Goal: Information Seeking & Learning: Learn about a topic

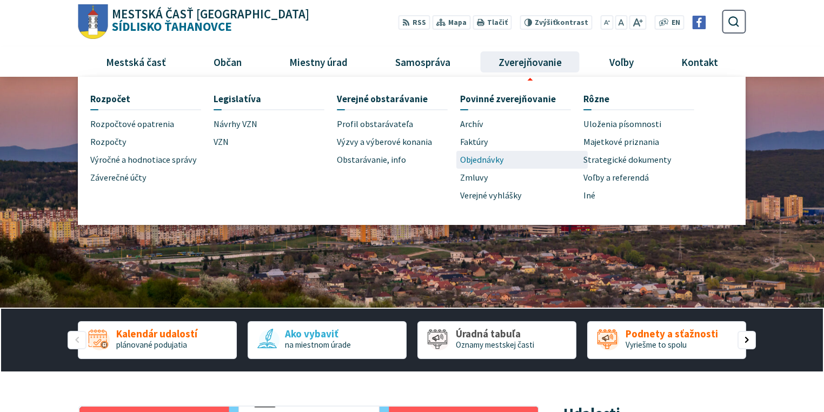
click at [491, 162] on span "Objednávky" at bounding box center [482, 160] width 44 height 18
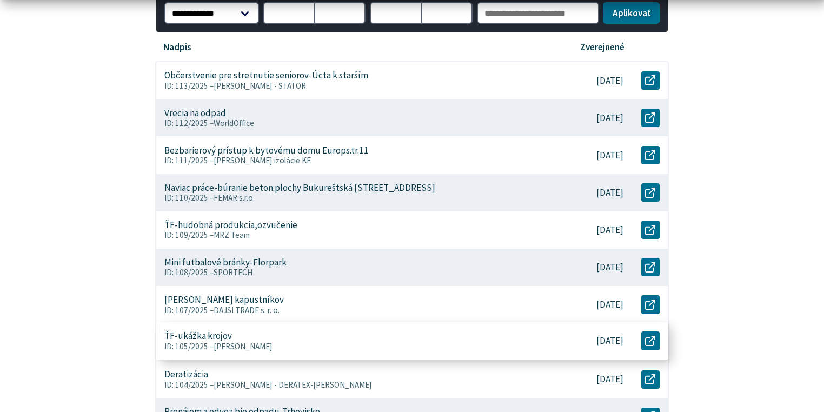
scroll to position [303, 0]
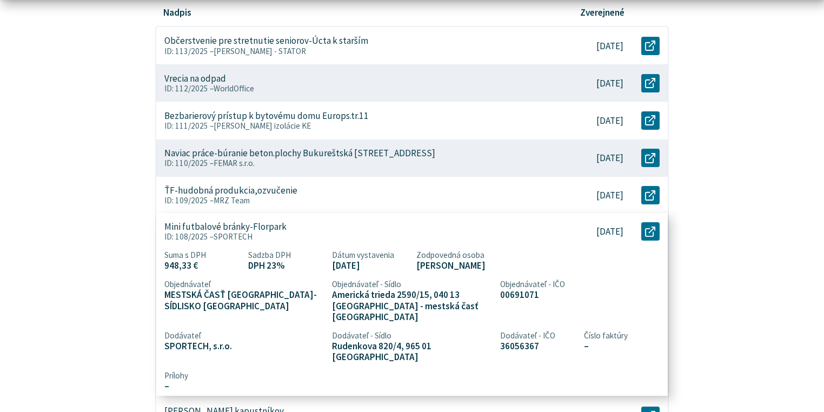
click at [268, 240] on p "ID: 108/2025 – SPORTECH" at bounding box center [355, 238] width 382 height 10
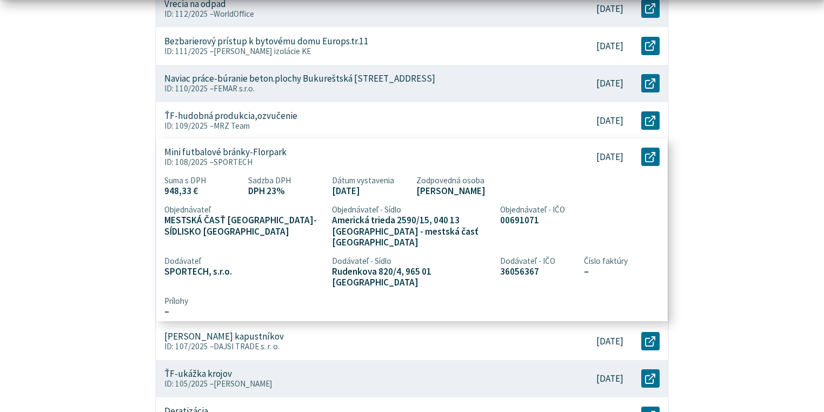
scroll to position [389, 0]
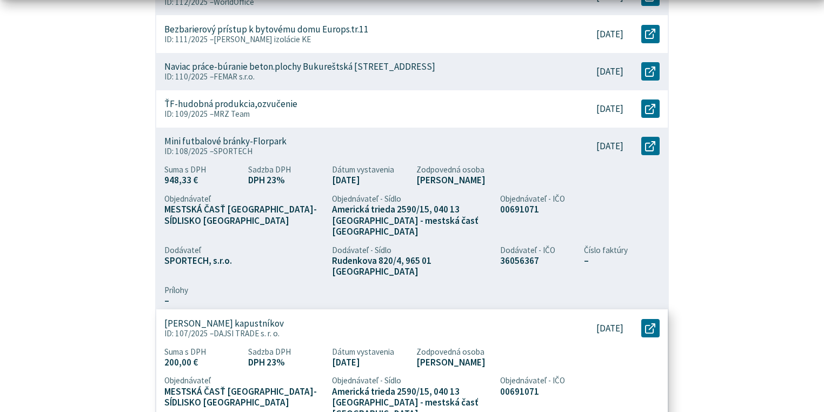
click at [202, 327] on div "ŤF-Zabezpečenie kapustníkov ID: 107/2025 – DAJSI TRADE s. r. o." at bounding box center [355, 328] width 399 height 37
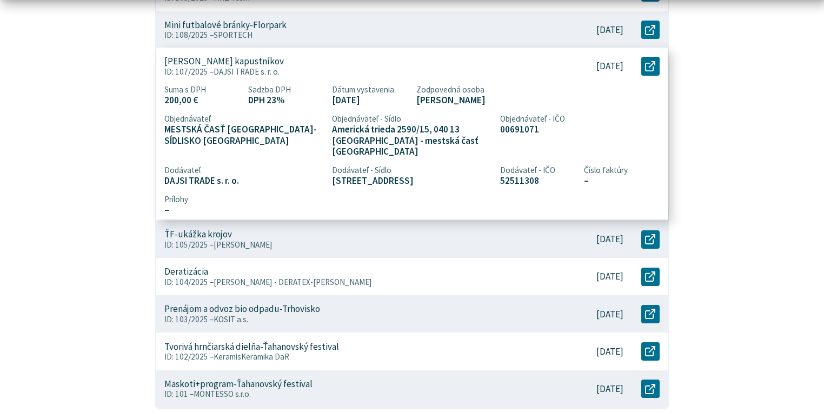
scroll to position [519, 0]
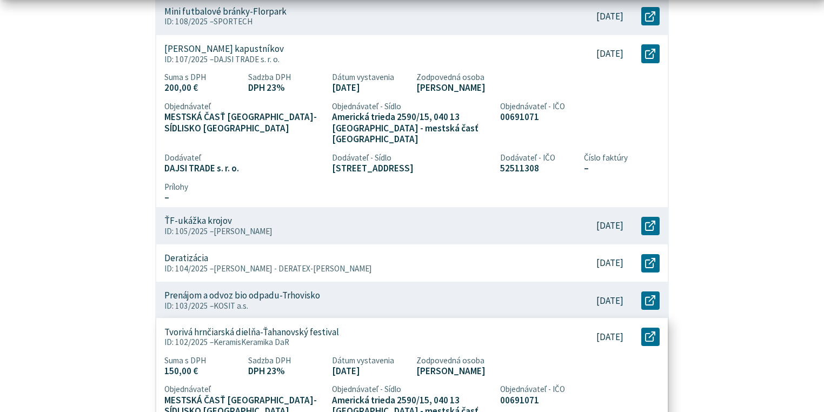
click at [241, 327] on p "Tvorivá hrnčiarská dielňa-Ťahanovský festival" at bounding box center [251, 332] width 175 height 11
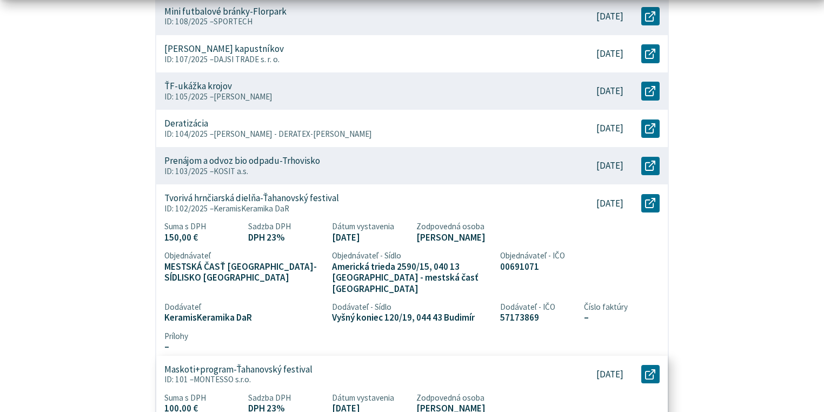
click at [228, 374] on span "MONTESSO s.r.o." at bounding box center [222, 379] width 57 height 10
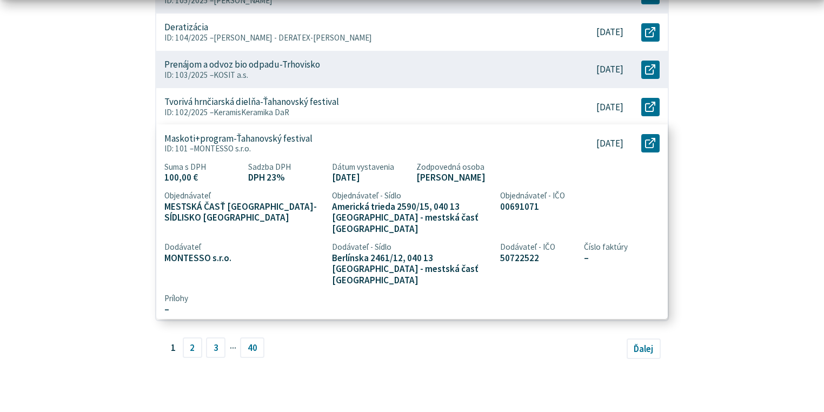
scroll to position [649, 0]
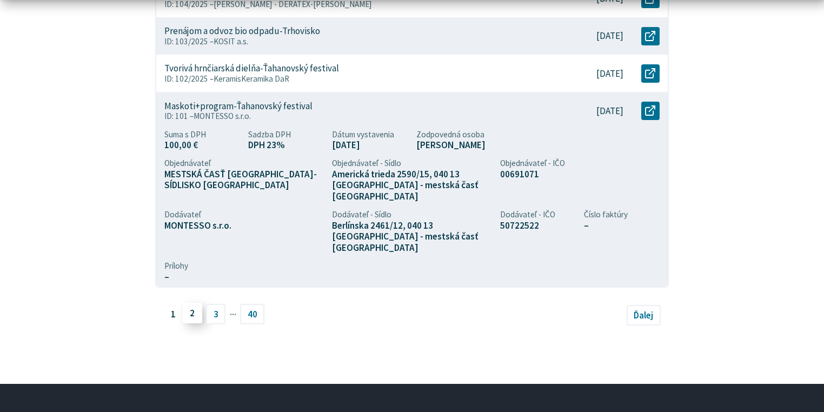
click at [191, 303] on link "2" at bounding box center [192, 313] width 19 height 21
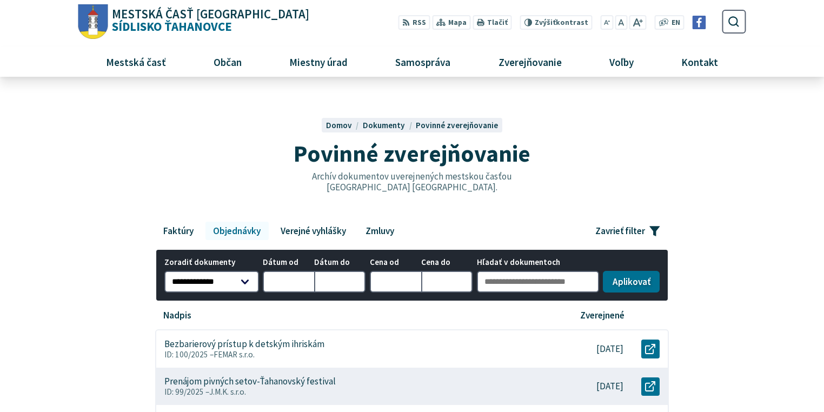
click at [245, 296] on div "**********" at bounding box center [412, 276] width 514 height 54
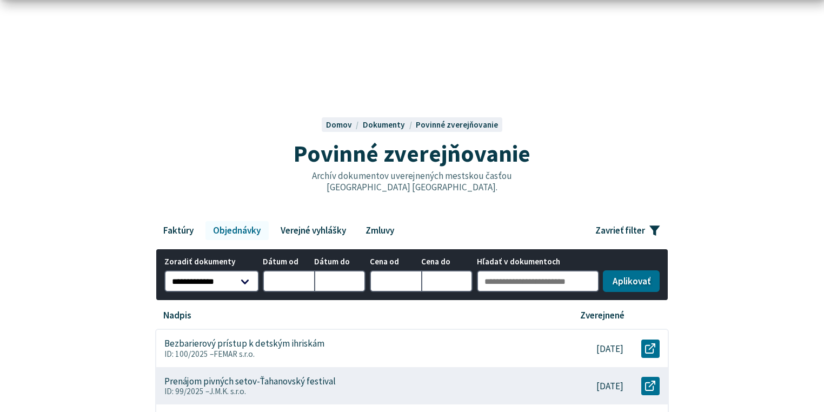
scroll to position [87, 0]
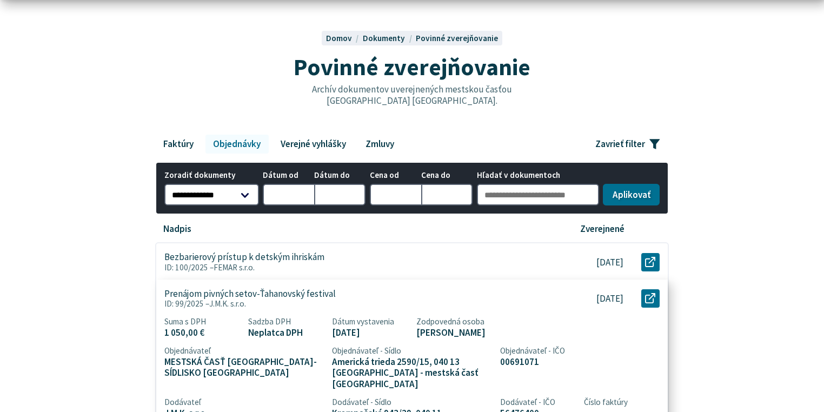
drag, startPoint x: 234, startPoint y: 298, endPoint x: 239, endPoint y: 305, distance: 8.9
click at [234, 298] on span "J.M.K. s.r.o." at bounding box center [227, 303] width 37 height 10
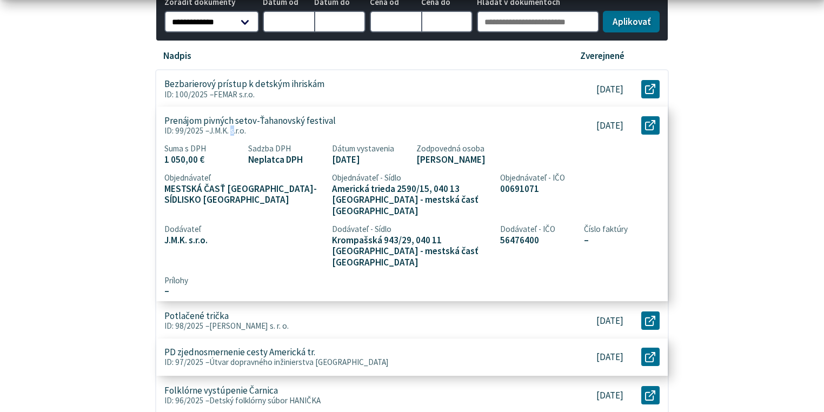
scroll to position [303, 0]
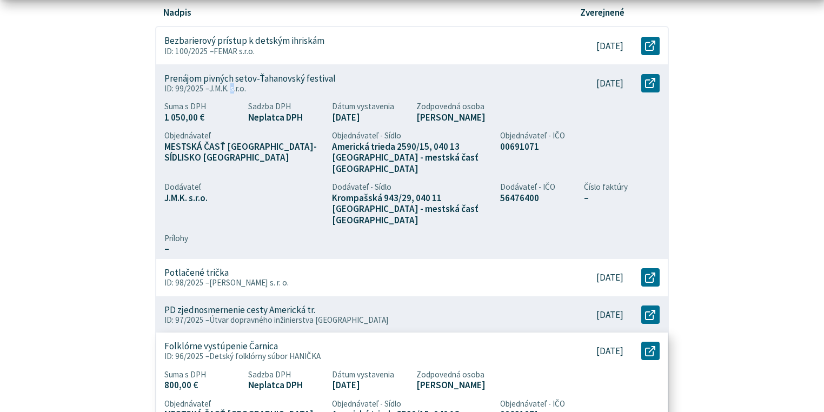
click at [220, 351] on span "Detský folklórny súbor HANIČKA" at bounding box center [264, 356] width 111 height 10
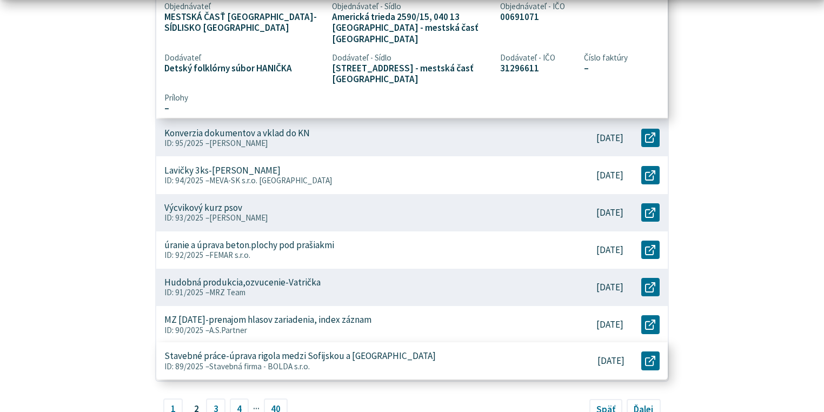
scroll to position [606, 0]
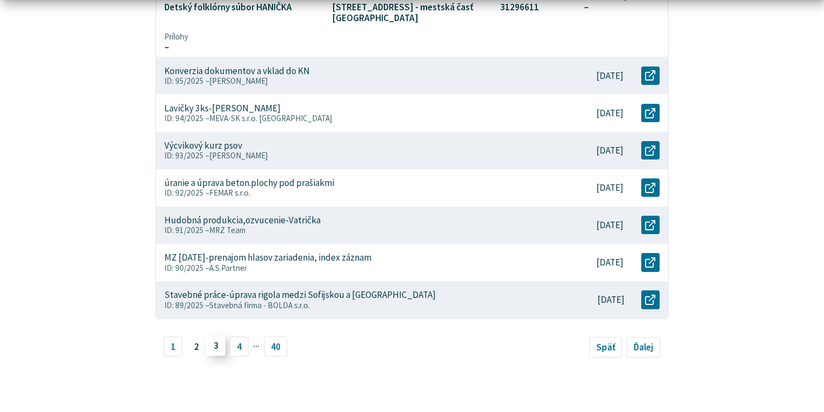
click at [214, 335] on link "3" at bounding box center [215, 345] width 19 height 21
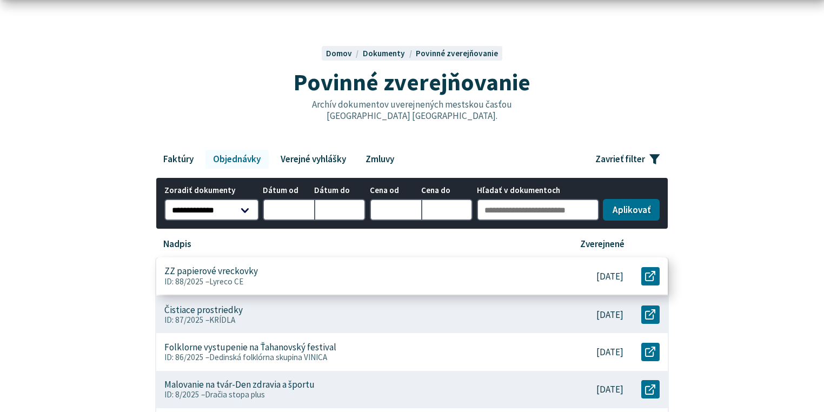
scroll to position [87, 0]
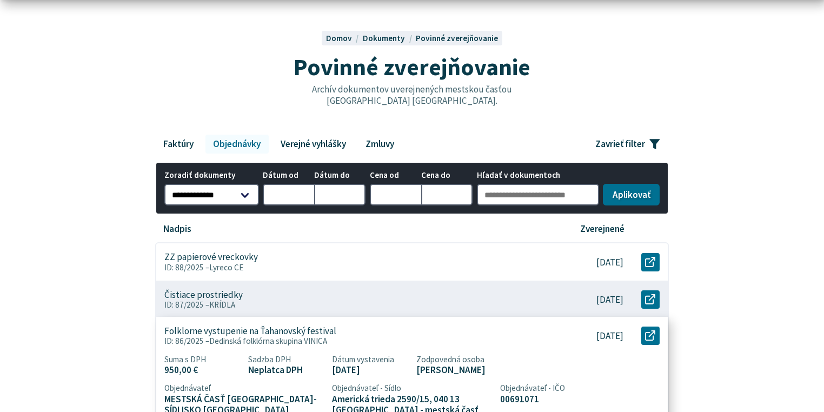
click at [223, 337] on span "Dedinská folklórna skupina VINICA" at bounding box center [268, 341] width 118 height 10
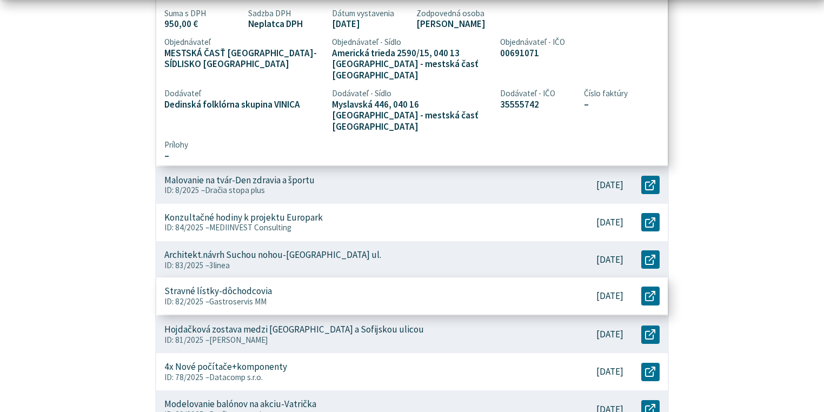
scroll to position [476, 0]
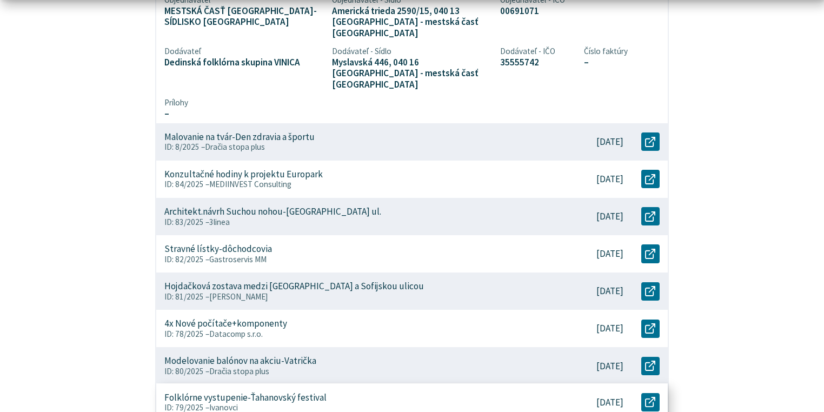
click at [218, 402] on span "Ivanovci" at bounding box center [223, 407] width 29 height 10
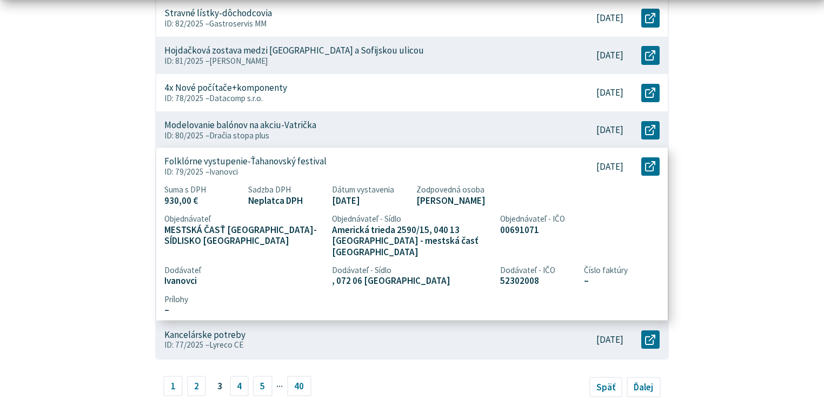
scroll to position [562, 0]
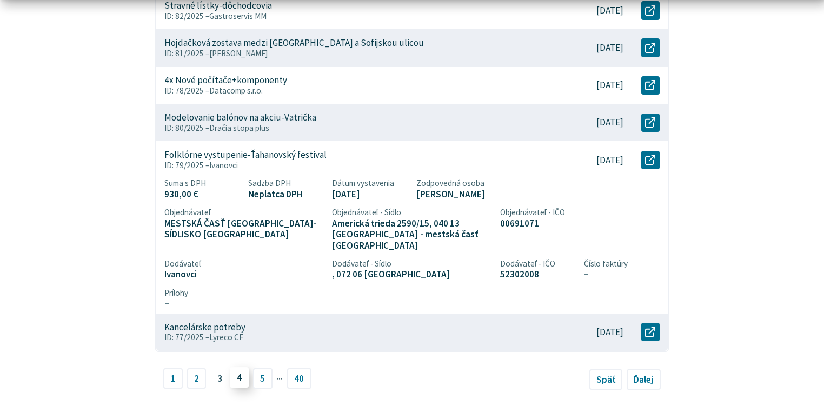
click at [236, 368] on link "4" at bounding box center [239, 377] width 19 height 21
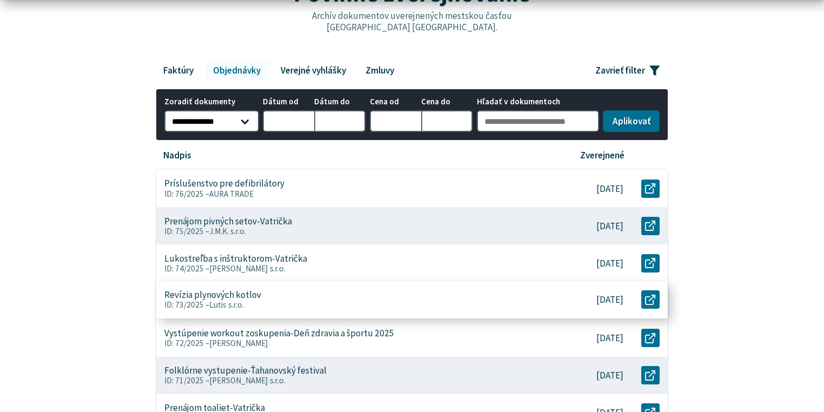
scroll to position [173, 0]
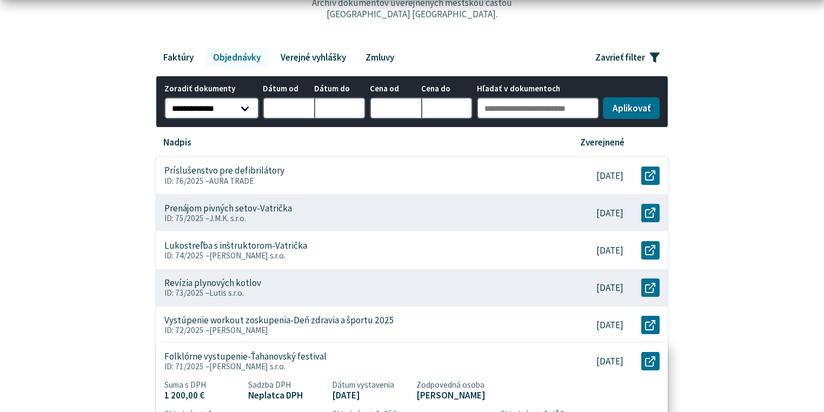
click at [227, 363] on span "[PERSON_NAME] s.r.o." at bounding box center [247, 367] width 76 height 10
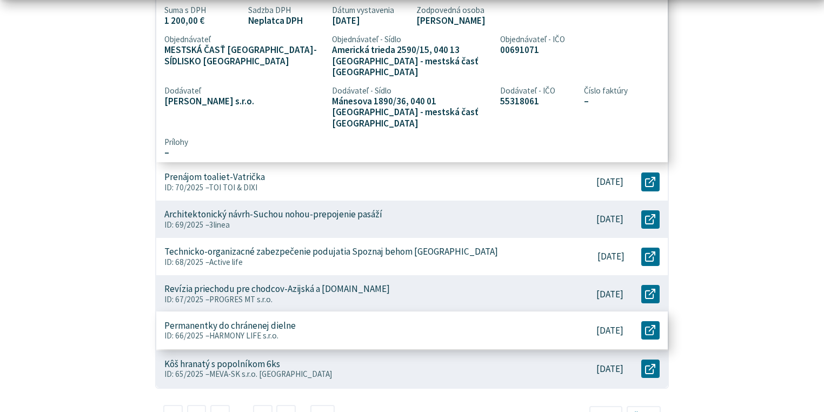
scroll to position [606, 0]
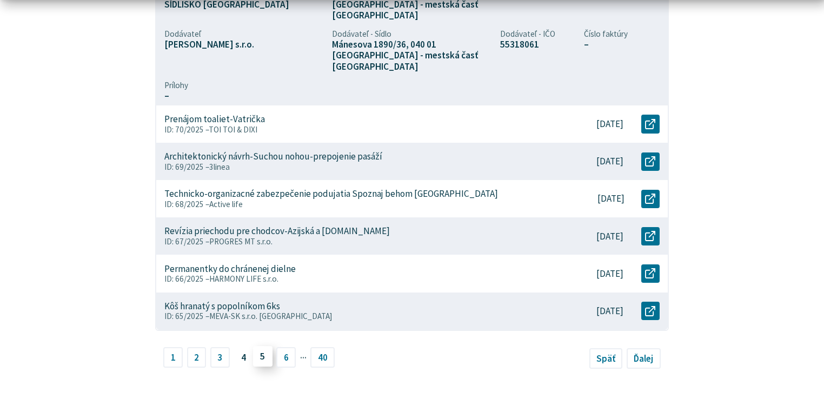
click at [262, 346] on link "5" at bounding box center [262, 356] width 19 height 21
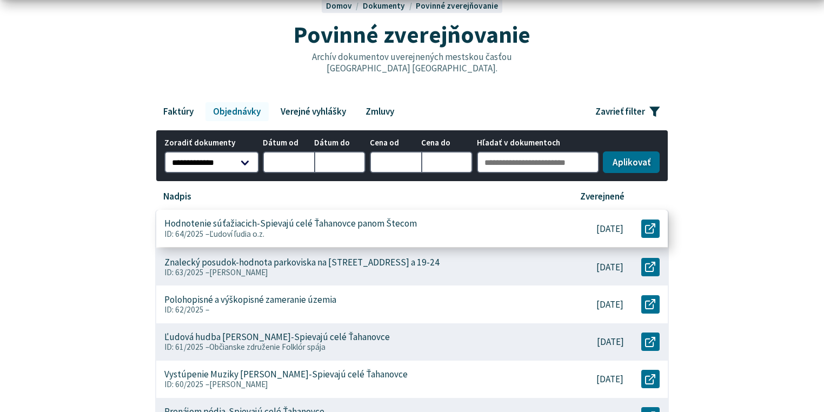
scroll to position [130, 0]
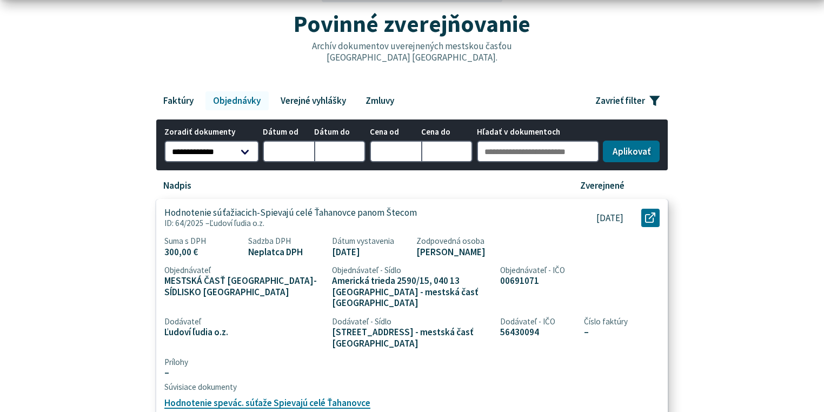
click at [288, 227] on p "ID: 64/2025 – Ľudoví ľudia o.z." at bounding box center [355, 223] width 382 height 10
